Goal: Contribute content

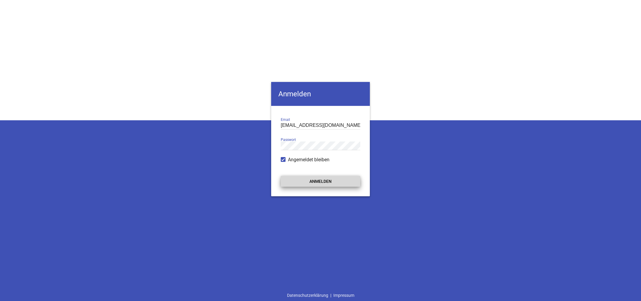
click at [327, 181] on button "Anmelden" at bounding box center [321, 181] width 80 height 11
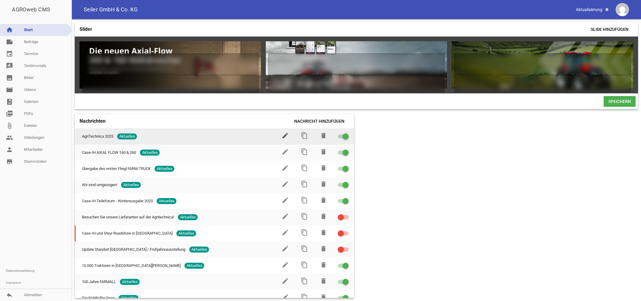
click at [282, 139] on icon "edit" at bounding box center [285, 135] width 7 height 7
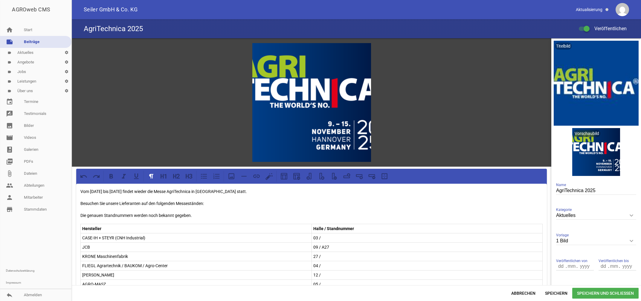
click at [328, 234] on p "03 /" at bounding box center [427, 237] width 228 height 7
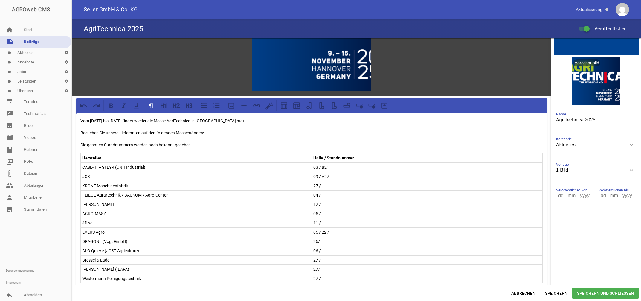
scroll to position [90, 0]
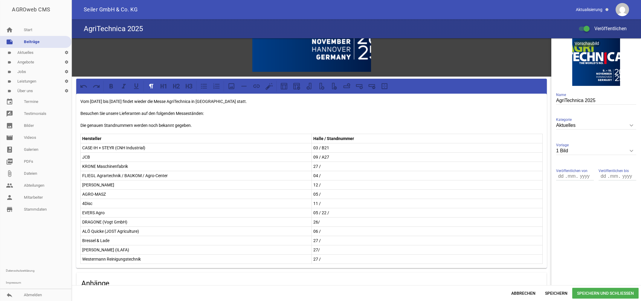
click at [321, 173] on p "04 /" at bounding box center [427, 175] width 228 height 7
click at [327, 166] on p "27 /" at bounding box center [427, 166] width 228 height 7
click at [350, 184] on p "12 /" at bounding box center [427, 184] width 228 height 7
click at [324, 192] on p "05 /" at bounding box center [427, 193] width 228 height 7
click at [334, 203] on p "11 /" at bounding box center [427, 203] width 228 height 7
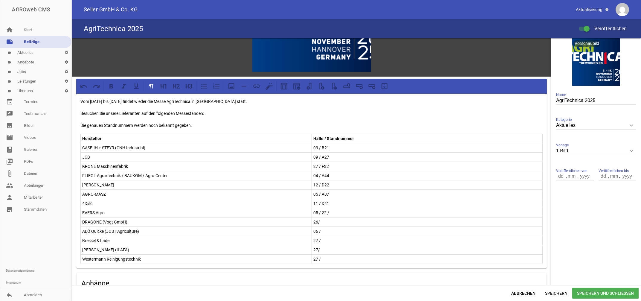
click at [318, 212] on p "05 / 22 /" at bounding box center [427, 212] width 228 height 7
click at [340, 210] on p "05 / F24 22 /" at bounding box center [427, 212] width 228 height 7
click at [329, 224] on p "26/" at bounding box center [427, 221] width 228 height 7
click at [326, 231] on p "06 /" at bounding box center [427, 231] width 228 height 7
click at [329, 240] on p "27 /" at bounding box center [427, 240] width 228 height 7
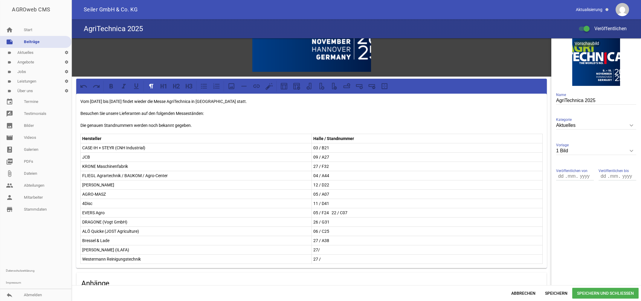
click at [327, 248] on p "27/" at bounding box center [427, 249] width 228 height 7
click at [321, 257] on p "27 /" at bounding box center [427, 258] width 228 height 7
click at [613, 292] on span "Speichern und Schließen" at bounding box center [605, 293] width 66 height 11
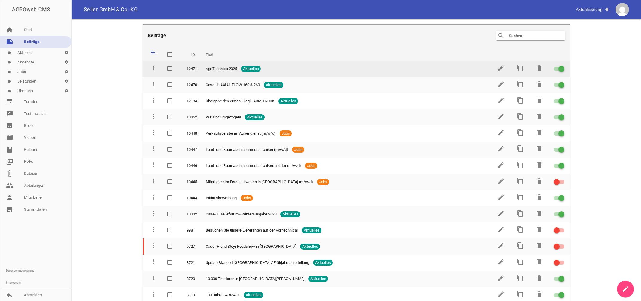
click at [501, 68] on td "edit" at bounding box center [500, 69] width 19 height 16
click at [498, 67] on icon "edit" at bounding box center [501, 67] width 7 height 7
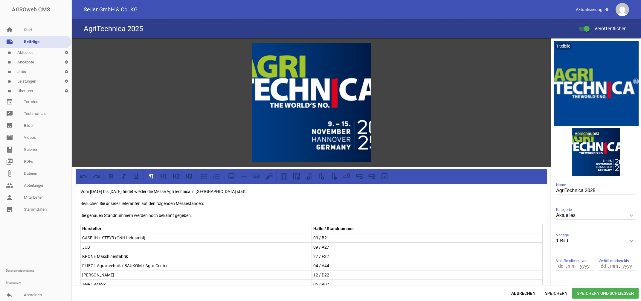
scroll to position [180, 0]
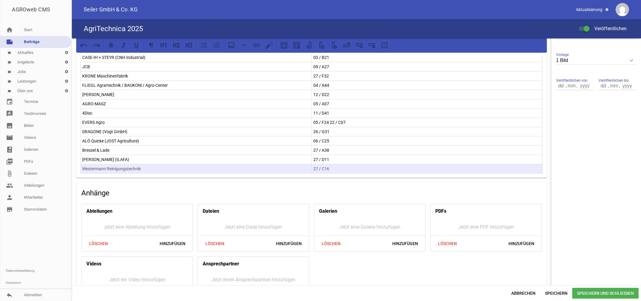
drag, startPoint x: 303, startPoint y: 169, endPoint x: 324, endPoint y: 168, distance: 21.2
click at [324, 168] on tr "Westermann Reinigungstechnik 27 / C16" at bounding box center [312, 168] width 462 height 9
click at [358, 44] on icon at bounding box center [360, 45] width 8 height 8
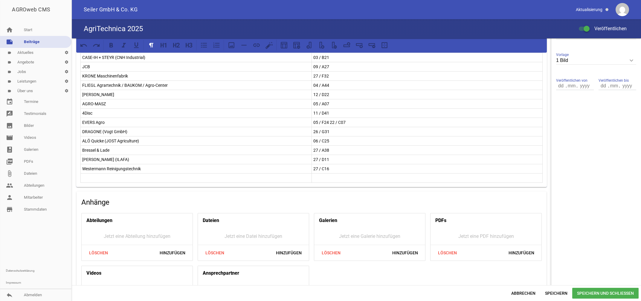
click at [96, 181] on td at bounding box center [196, 177] width 231 height 9
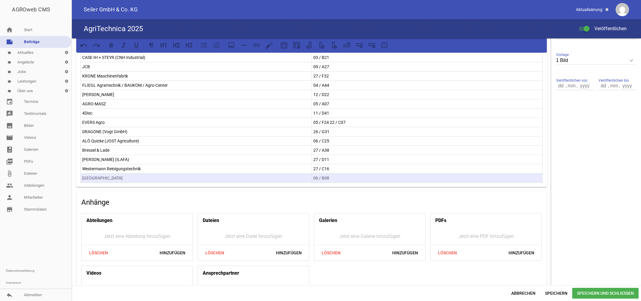
drag, startPoint x: 298, startPoint y: 177, endPoint x: 328, endPoint y: 179, distance: 30.5
click at [328, 179] on tr "ZUIDBERG 06 / B08" at bounding box center [312, 177] width 462 height 9
click at [361, 45] on icon at bounding box center [360, 45] width 8 height 8
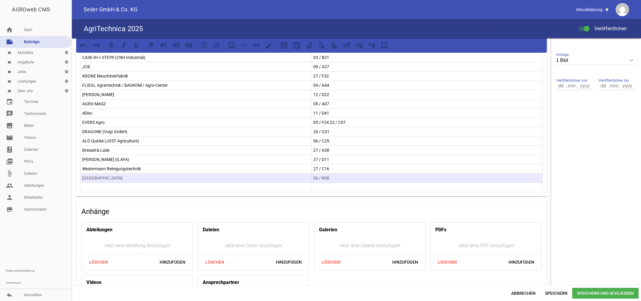
click at [218, 188] on p at bounding box center [196, 187] width 228 height 7
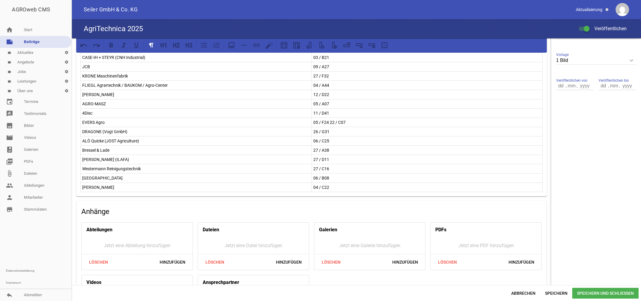
click at [593, 297] on span "Speichern und Schließen" at bounding box center [605, 293] width 66 height 11
